Goal: Task Accomplishment & Management: Manage account settings

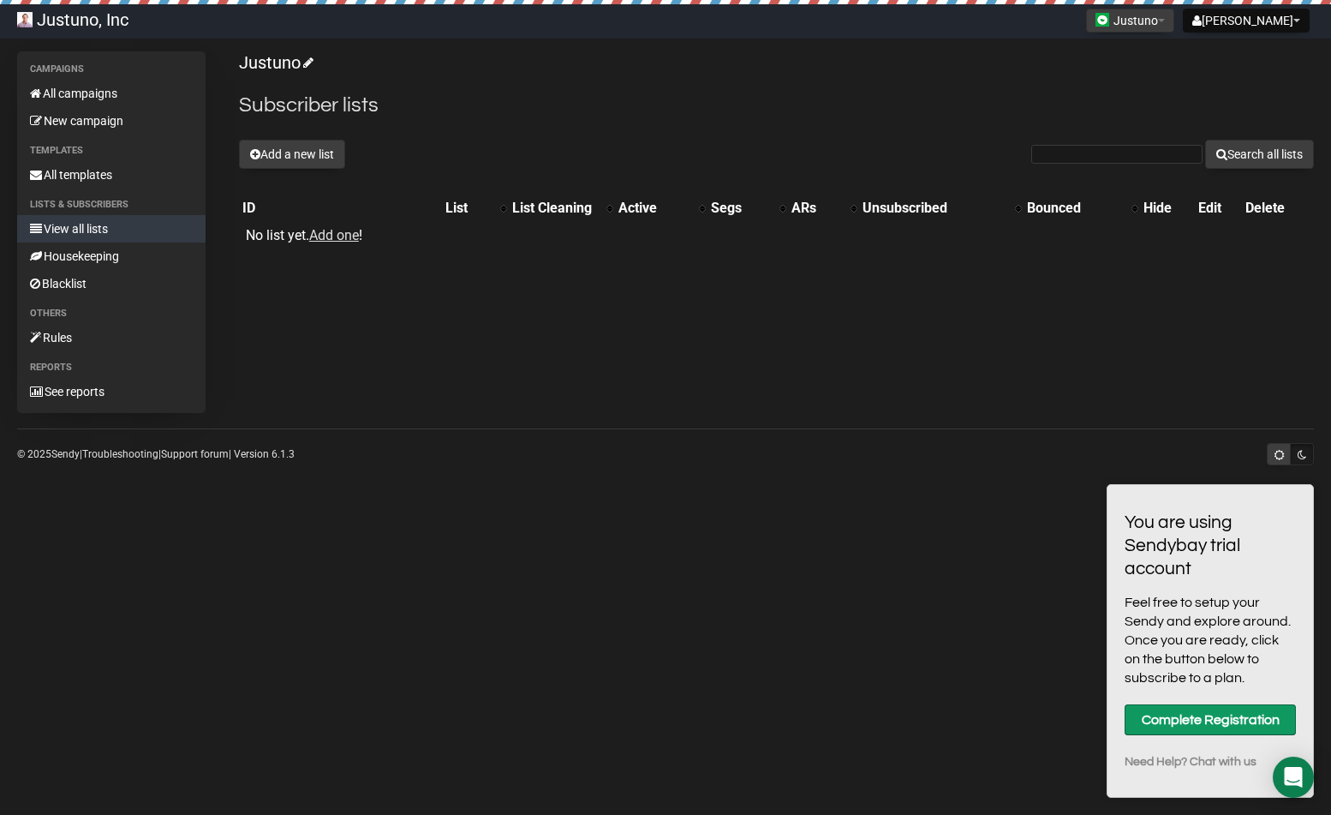
click at [286, 153] on button "Add a new list" at bounding box center [292, 154] width 106 height 29
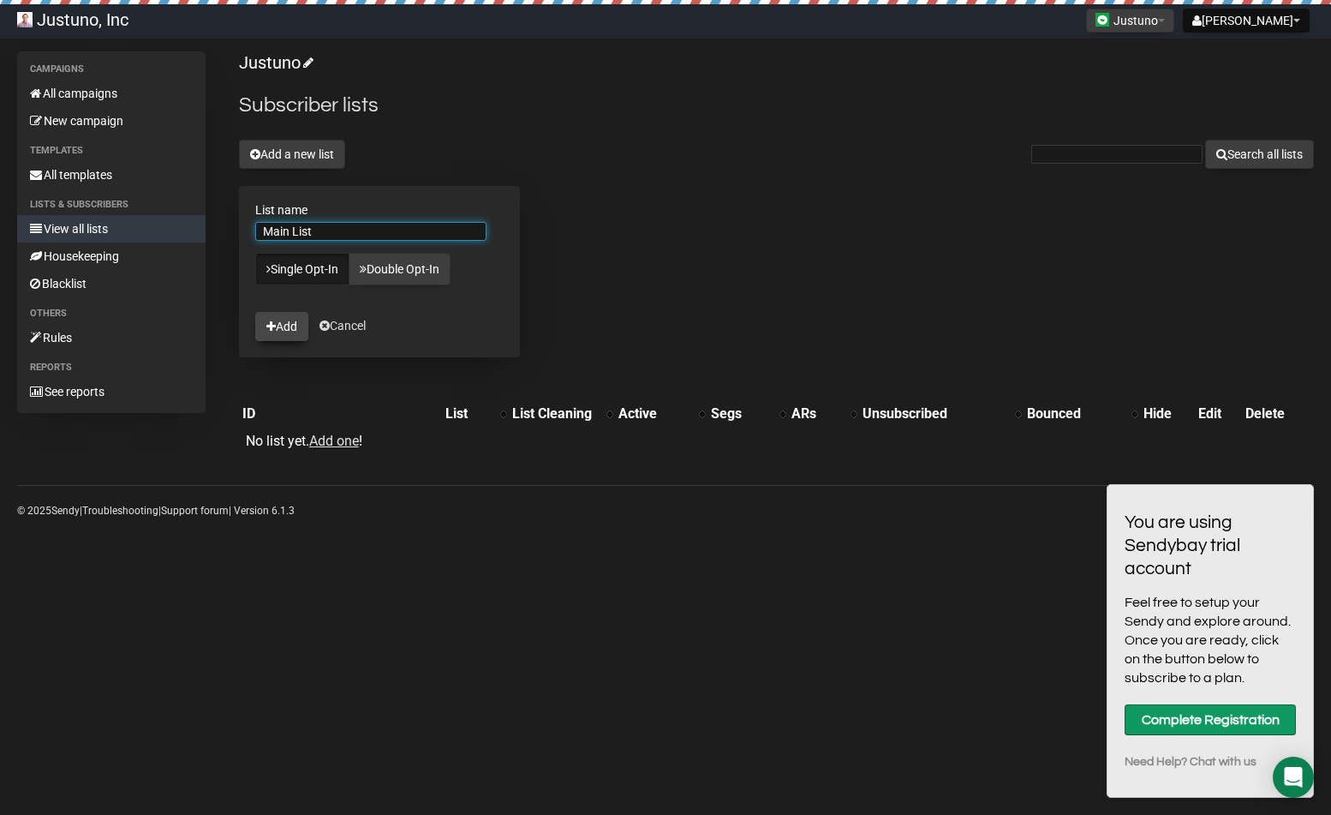
type input "Main List"
click at [280, 331] on button "Add" at bounding box center [281, 326] width 53 height 29
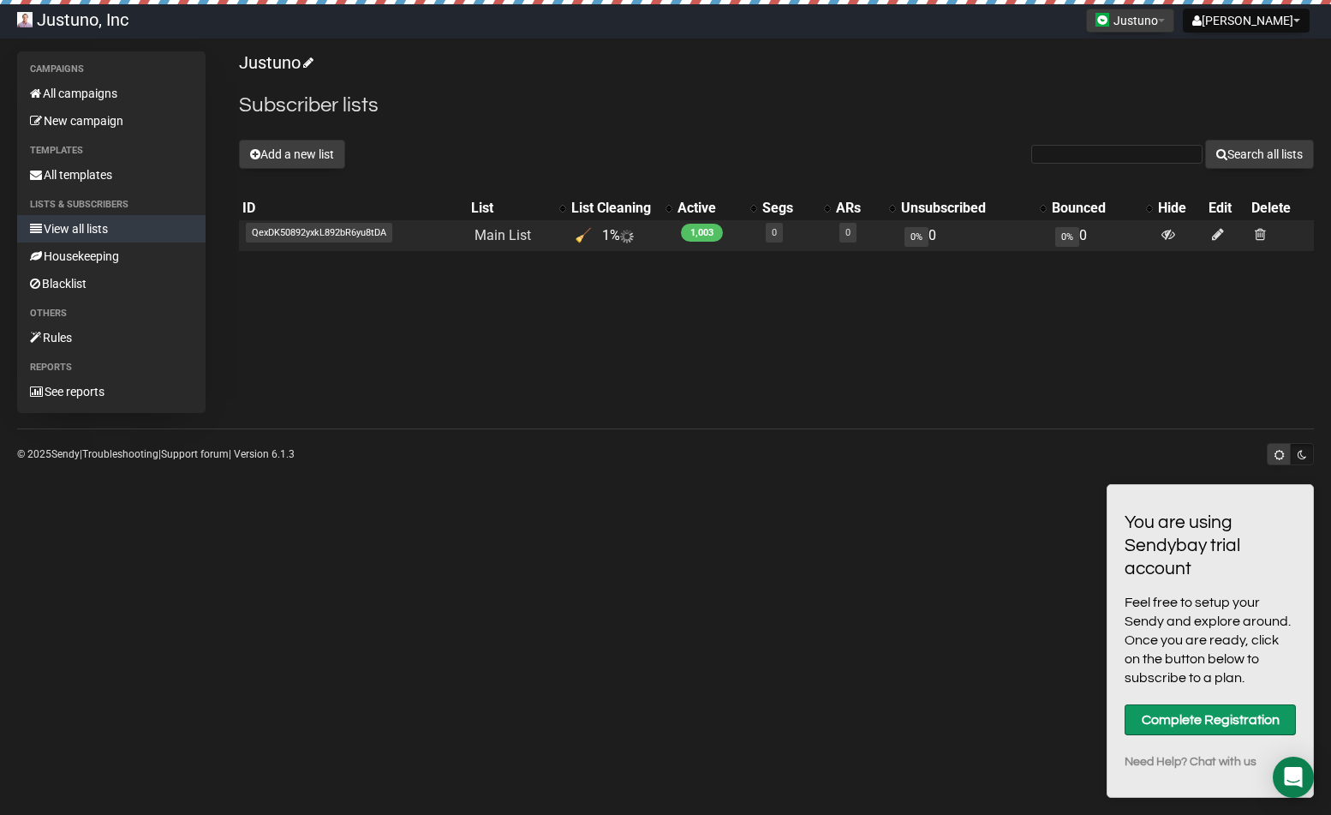
click at [278, 236] on span "QexDK50892yxkL892bR6yu8tDA" at bounding box center [319, 233] width 146 height 20
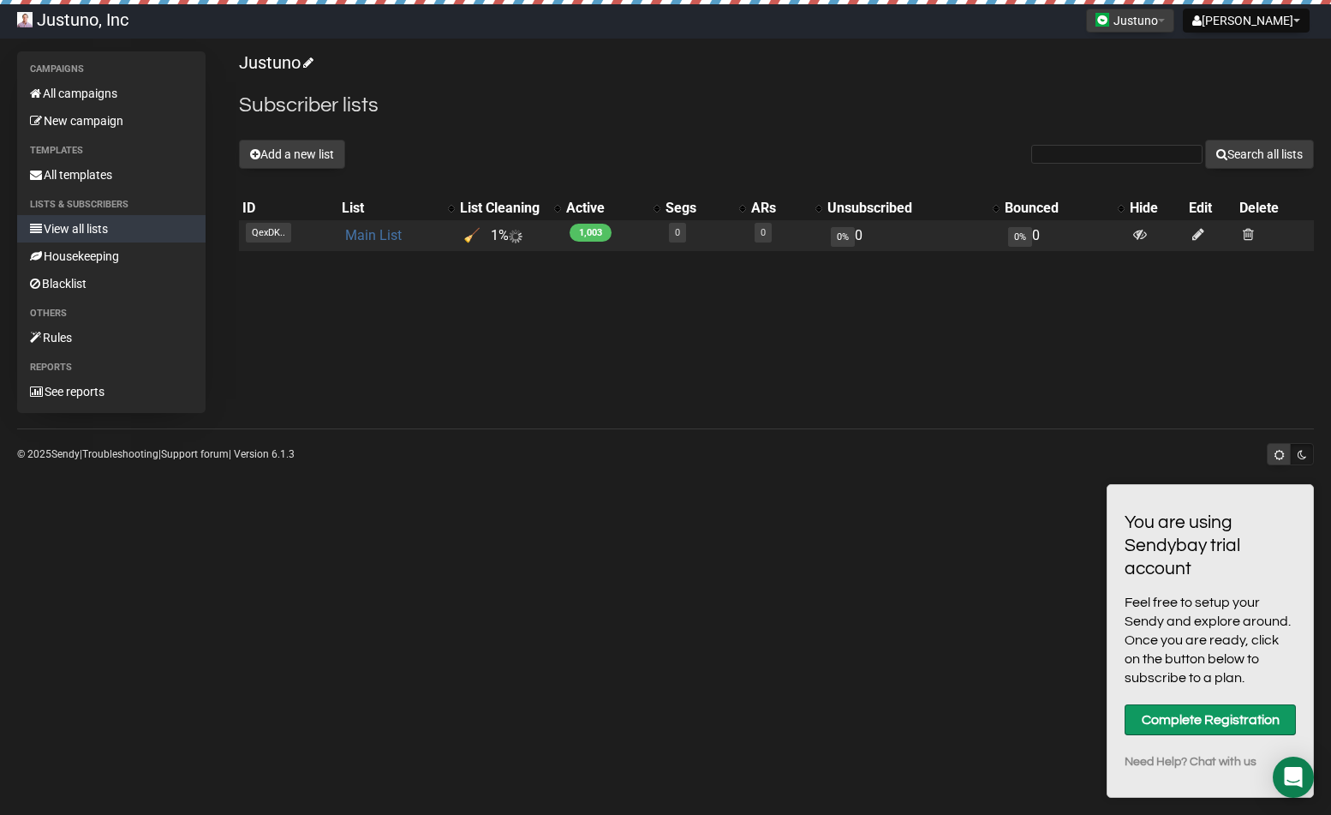
click at [369, 237] on link "Main List" at bounding box center [373, 235] width 57 height 16
click at [378, 234] on link "Main List" at bounding box center [371, 235] width 57 height 16
click at [383, 238] on link "Main List" at bounding box center [371, 235] width 57 height 16
click at [373, 230] on link "Main List" at bounding box center [371, 235] width 57 height 16
click at [363, 236] on link "Main List" at bounding box center [371, 235] width 57 height 16
